Goal: Task Accomplishment & Management: Complete application form

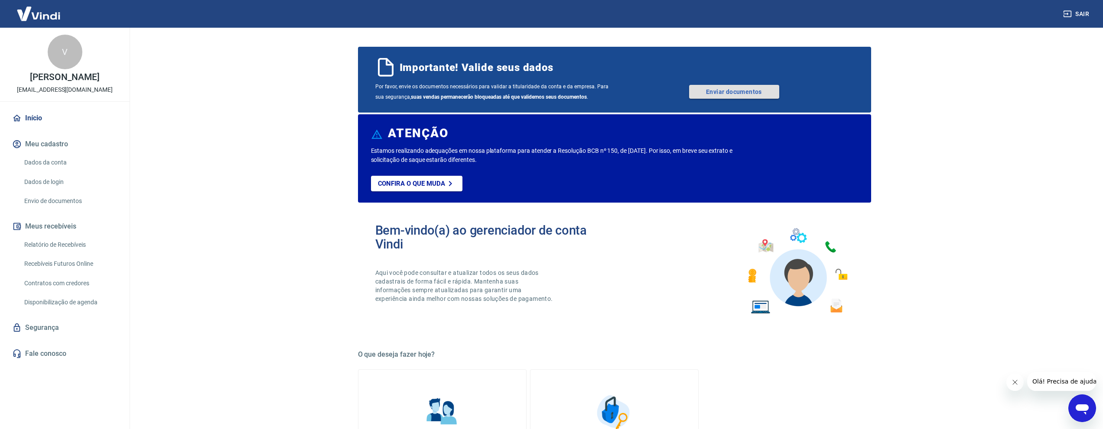
click at [717, 89] on link "Enviar documentos" at bounding box center [734, 92] width 90 height 14
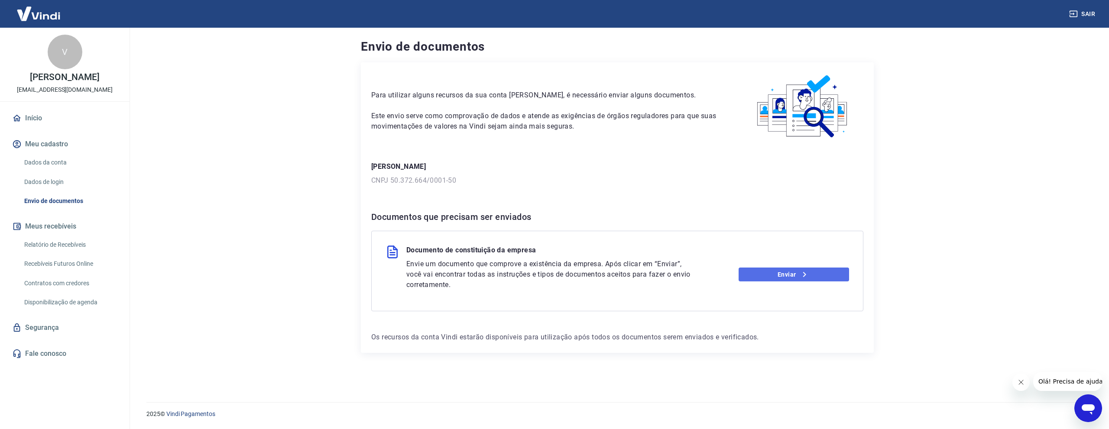
click at [765, 273] on link "Enviar" at bounding box center [794, 275] width 111 height 14
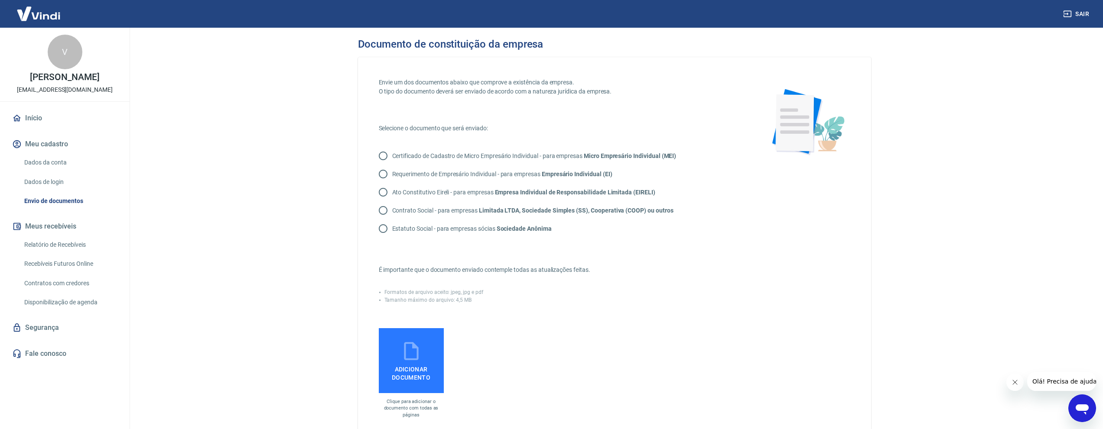
click at [420, 211] on p "Contrato Social - para empresas Limitada LTDA, Sociedade Simples (SS), Cooperat…" at bounding box center [532, 210] width 281 height 9
click at [392, 211] on input "Contrato Social - para empresas Limitada LTDA, Sociedade Simples (SS), Cooperat…" at bounding box center [383, 211] width 18 height 18
radio input "true"
